Goal: Task Accomplishment & Management: Manage account settings

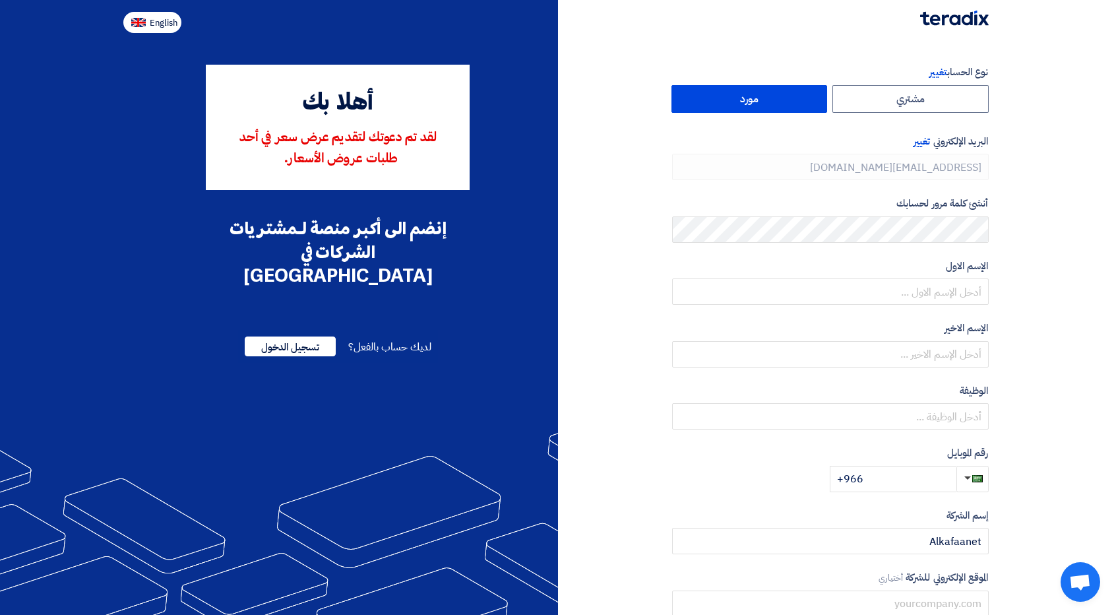
click at [169, 19] on span "English" at bounding box center [164, 22] width 28 height 9
type input "Register"
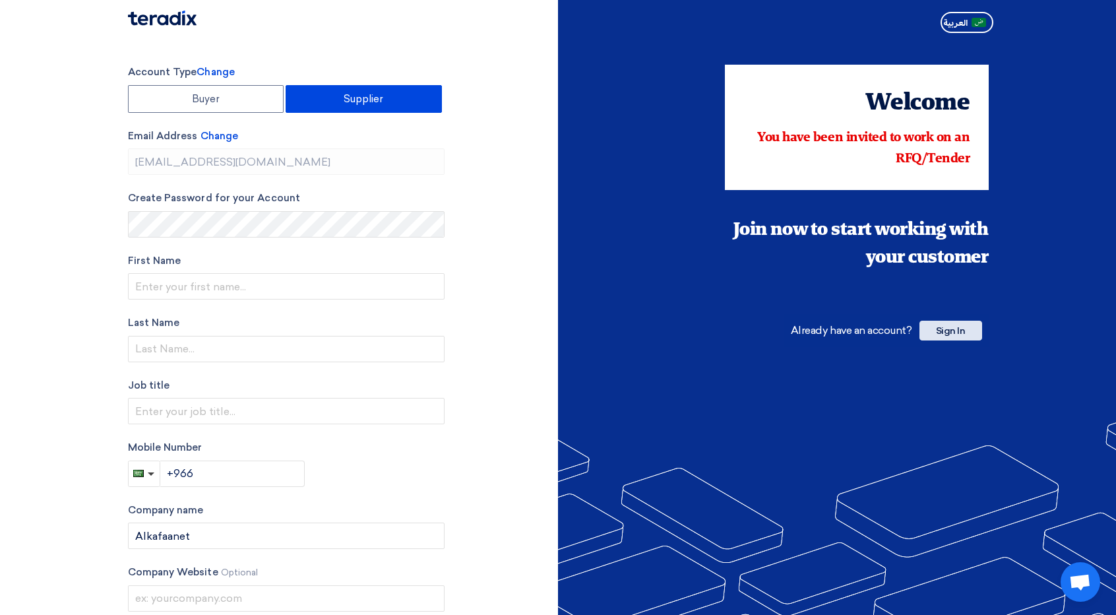
click at [962, 322] on span "Sign In" at bounding box center [951, 331] width 63 height 20
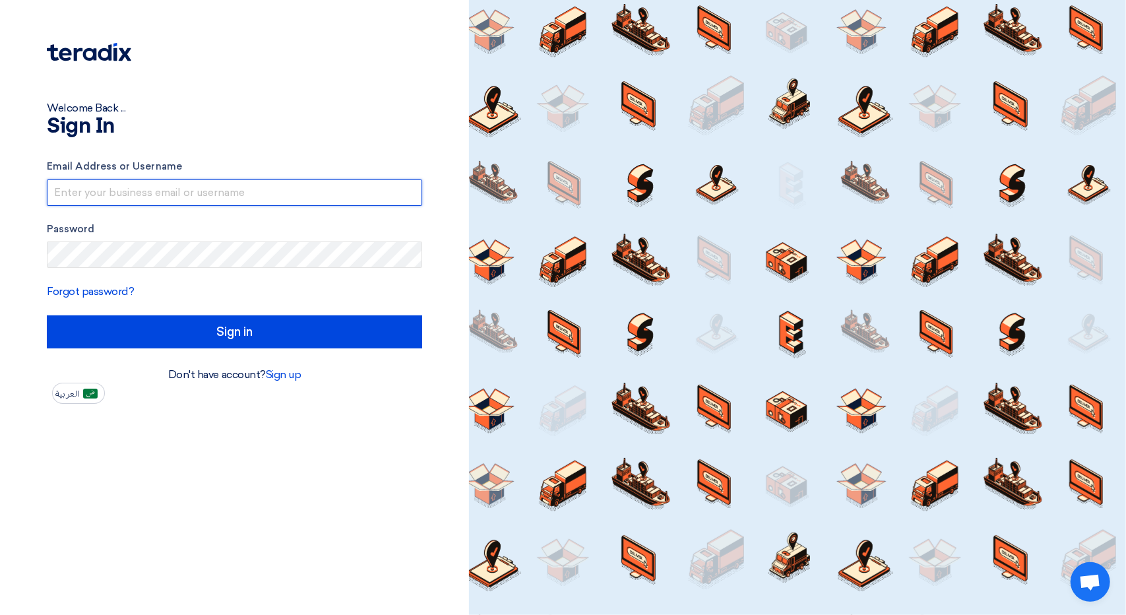
click at [160, 185] on input "text" at bounding box center [234, 192] width 375 height 26
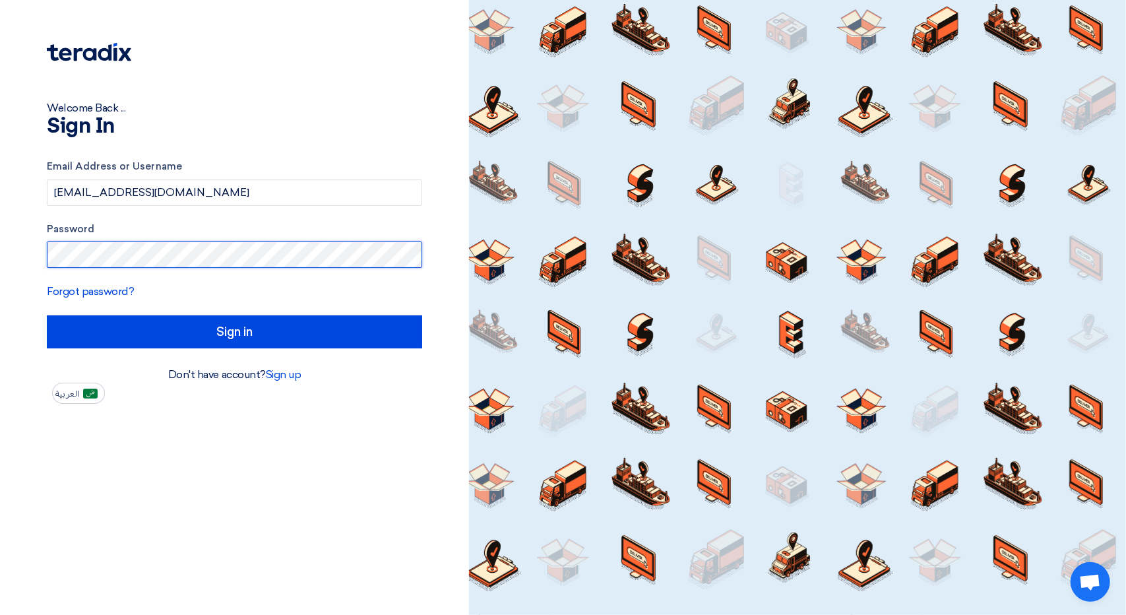
click at [47, 315] on input "Sign in" at bounding box center [234, 331] width 375 height 33
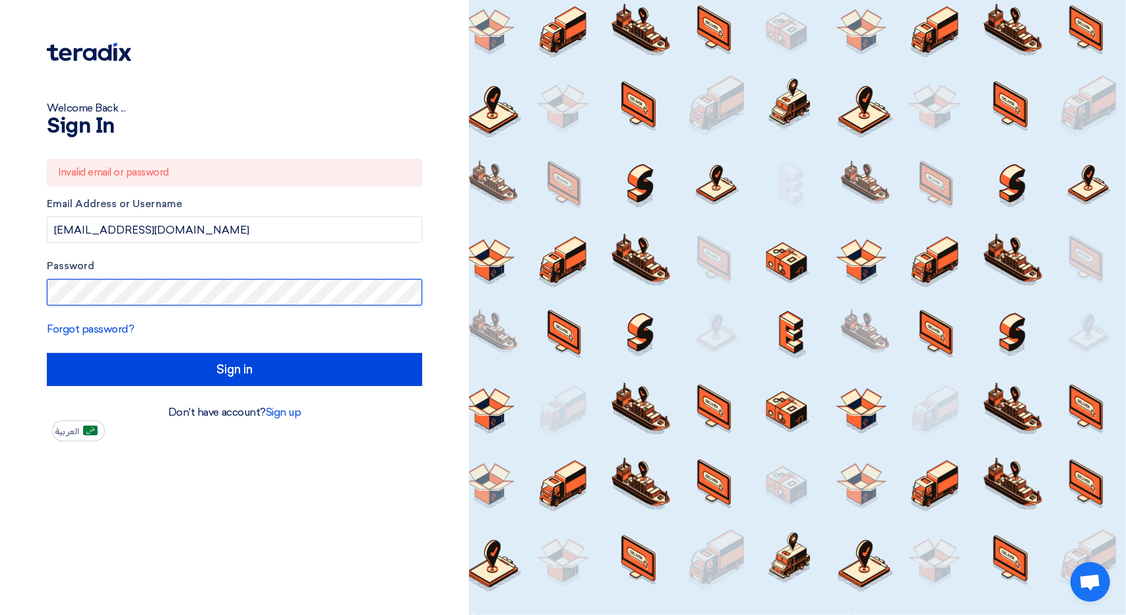
click at [0, 298] on html "Welcome Back ... Sign In Invalid email or password Email Address or Username [E…" at bounding box center [563, 307] width 1126 height 615
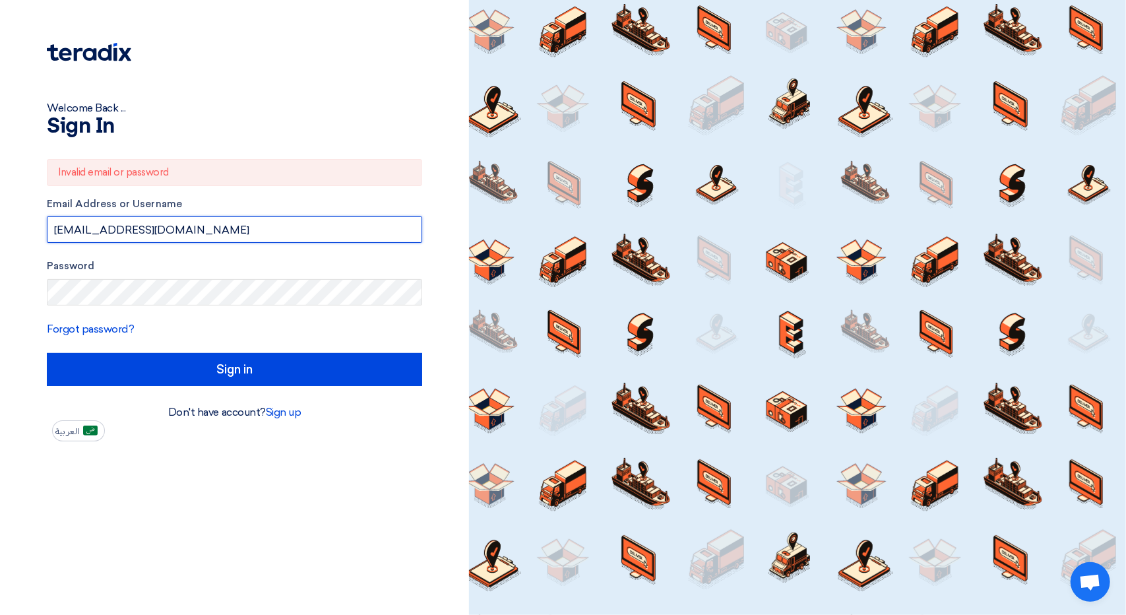
drag, startPoint x: 224, startPoint y: 235, endPoint x: -96, endPoint y: 204, distance: 320.8
click at [0, 204] on html "Welcome Back ... Sign In Invalid email or password Email Address or Username [E…" at bounding box center [563, 307] width 1126 height 615
type input "rehan.ali@alkafan"
